Goal: Book appointment/travel/reservation

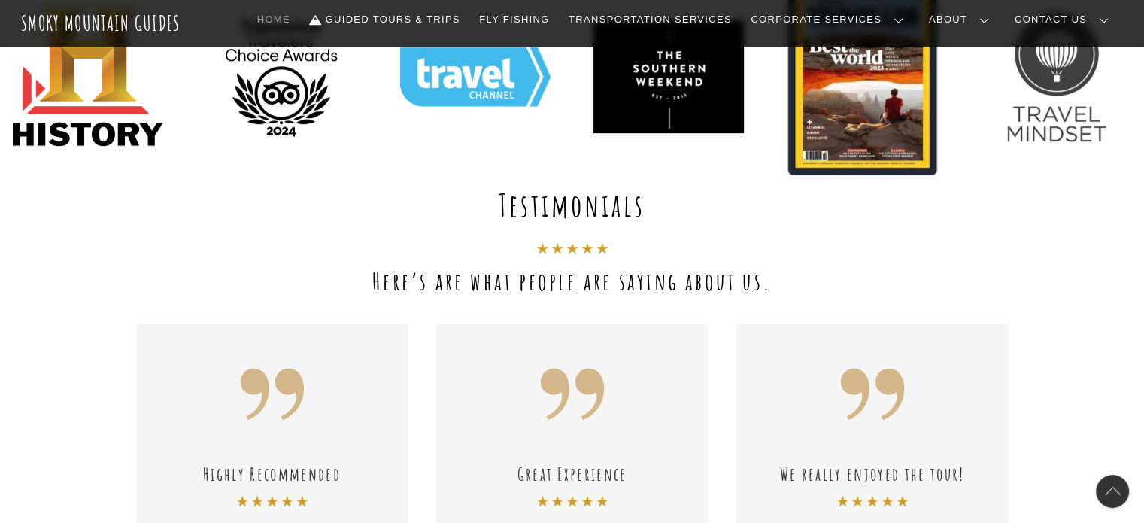
scroll to position [752, 0]
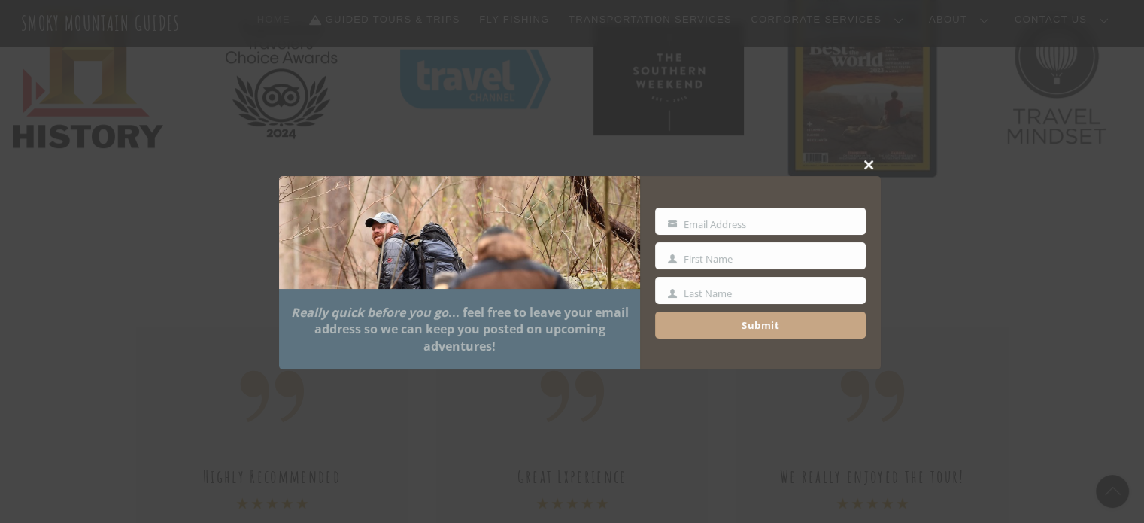
click at [861, 162] on span at bounding box center [869, 164] width 23 height 9
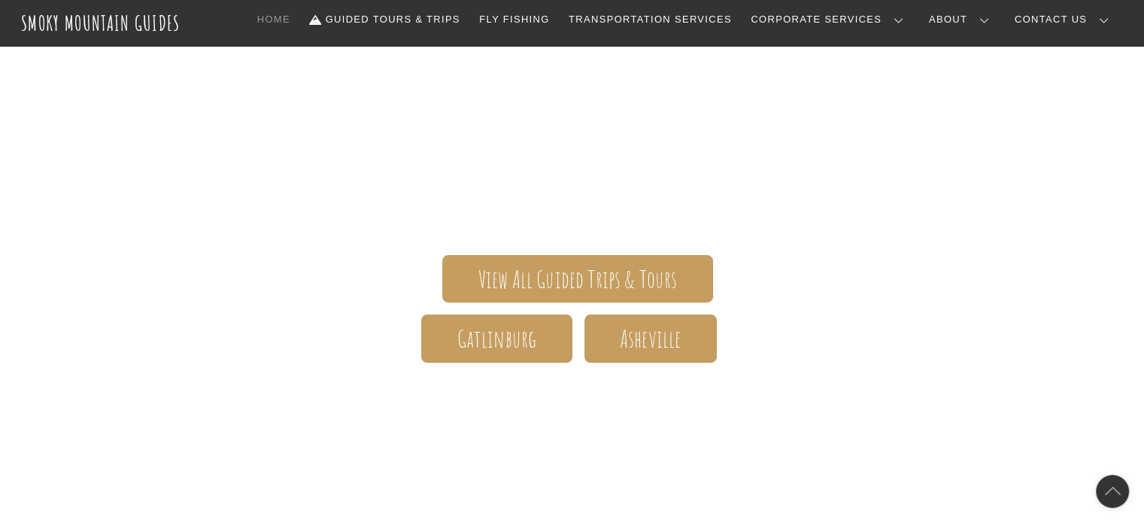
scroll to position [0, 0]
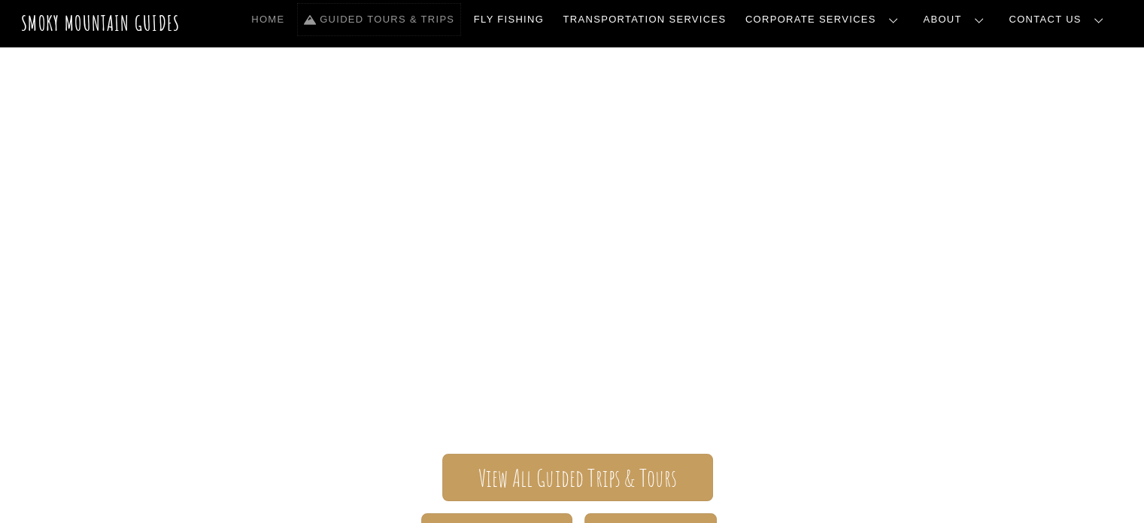
click at [460, 23] on link "Guided Tours & Trips" at bounding box center [379, 20] width 162 height 32
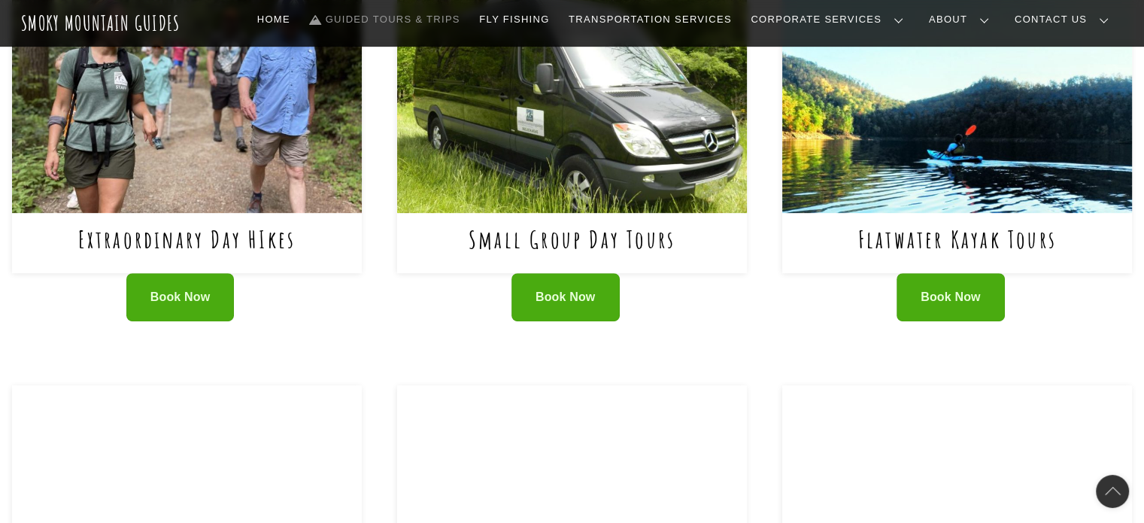
scroll to position [677, 0]
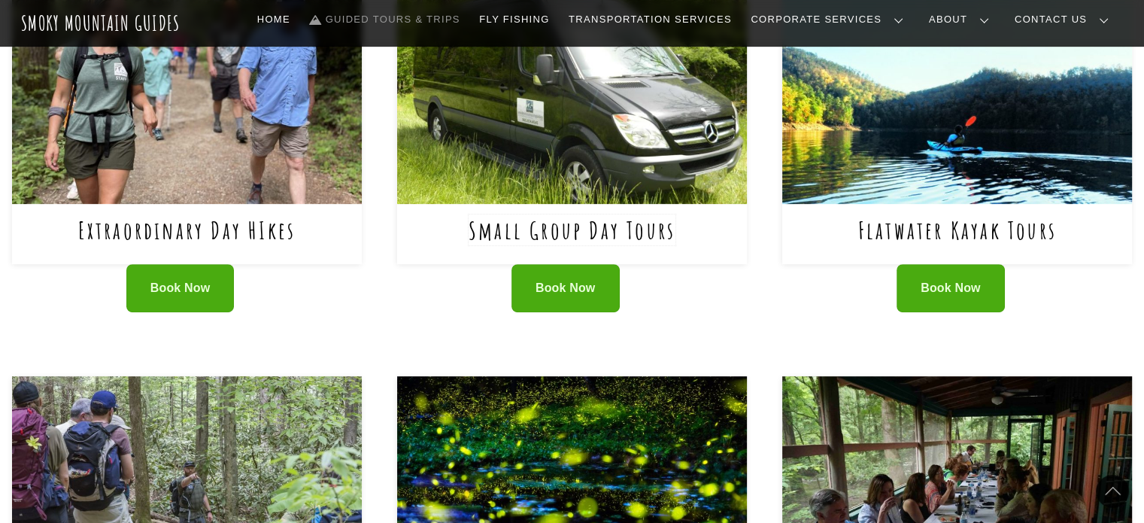
click at [586, 241] on link "Small Group Day Tours" at bounding box center [571, 229] width 207 height 31
click at [577, 280] on span "Book Now" at bounding box center [565, 288] width 60 height 16
